Goal: Task Accomplishment & Management: Use online tool/utility

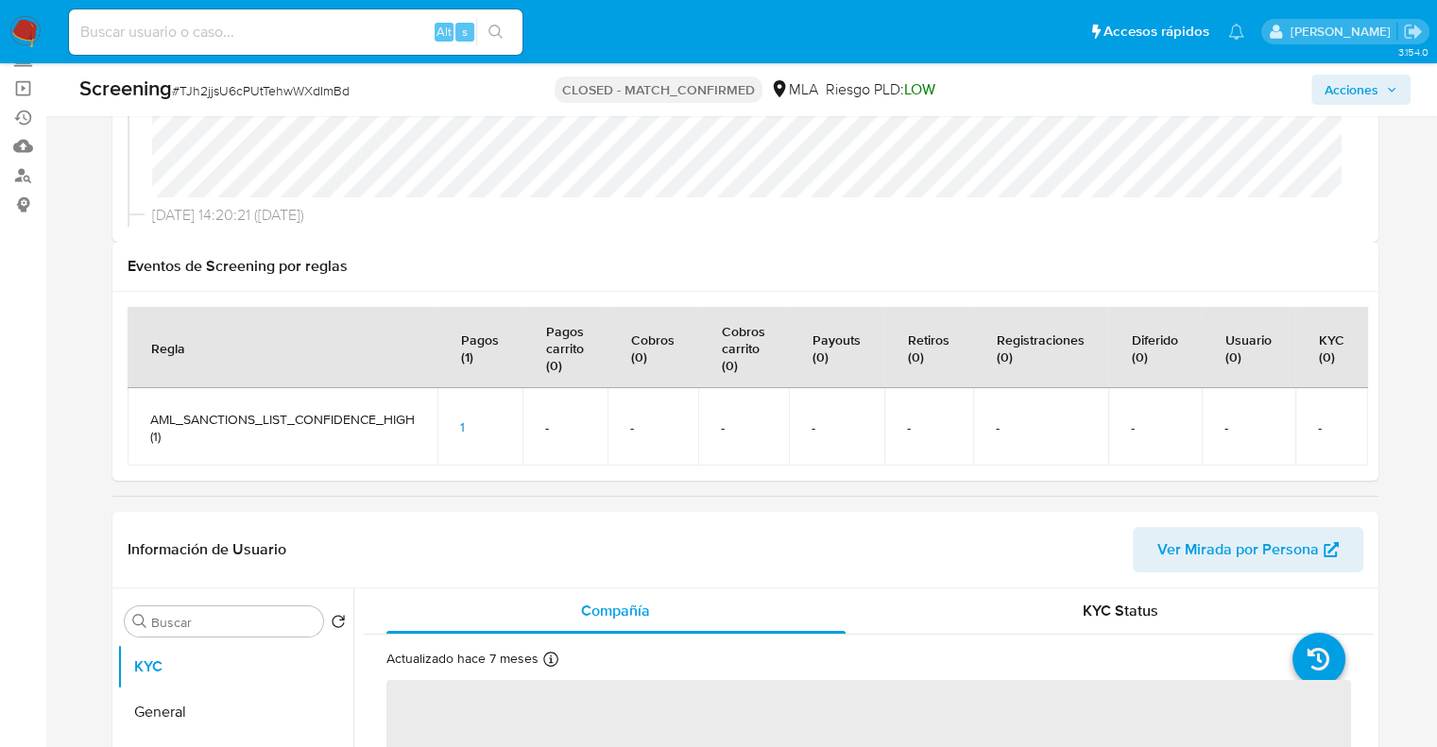
scroll to position [189, 0]
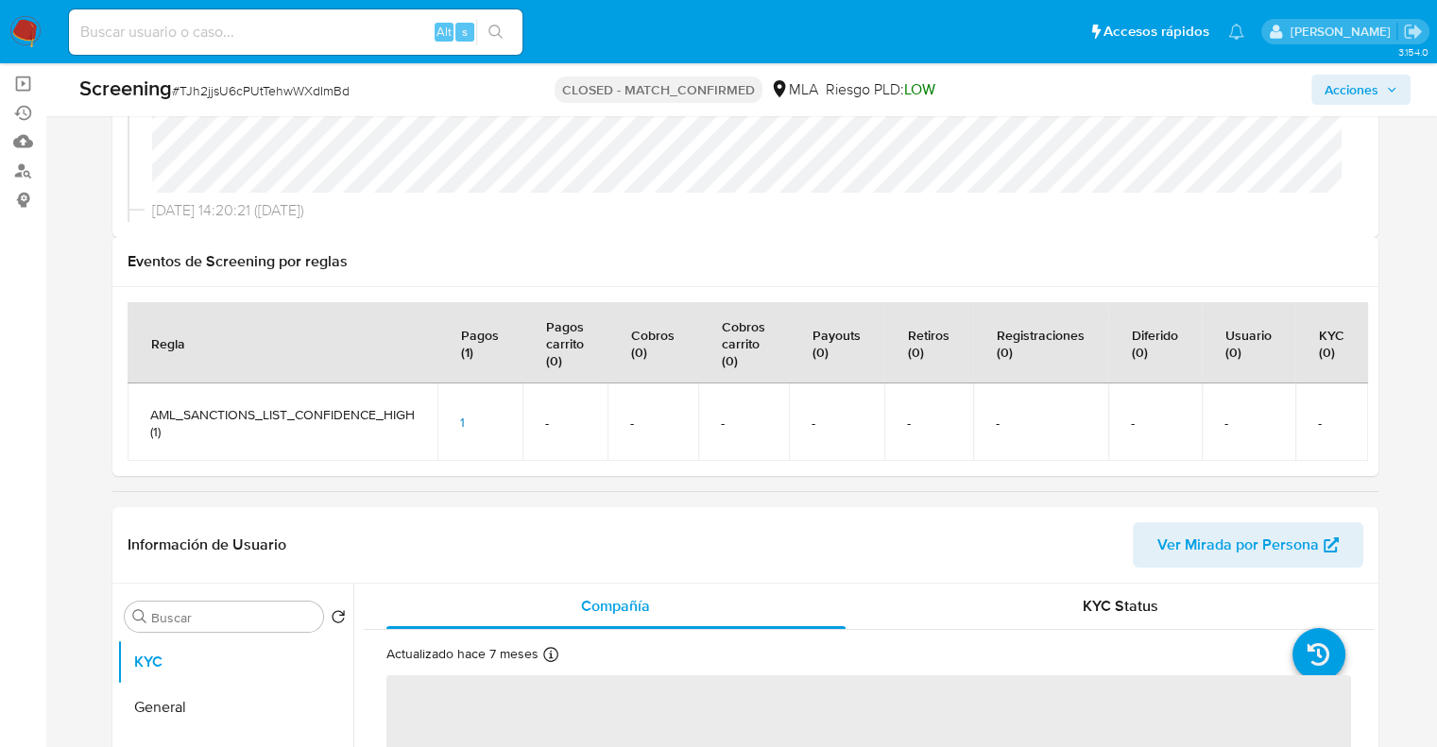
select select "10"
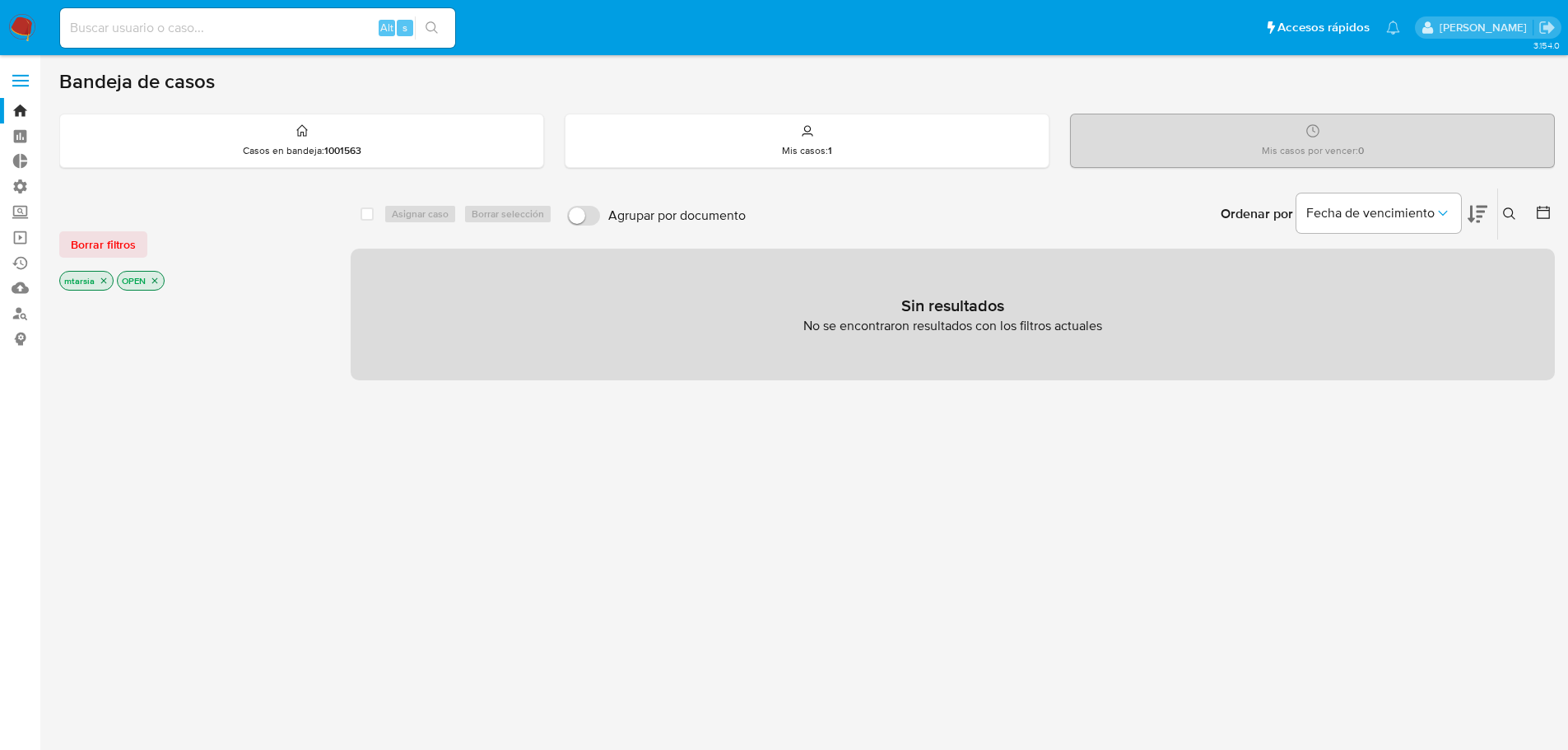
click at [327, 267] on div "Borrar filtros mtarsia OPEN select-all-cases-checkbox Asignar caso Borrar selec…" at bounding box center [807, 559] width 1496 height 745
